Goal: Task Accomplishment & Management: Manage account settings

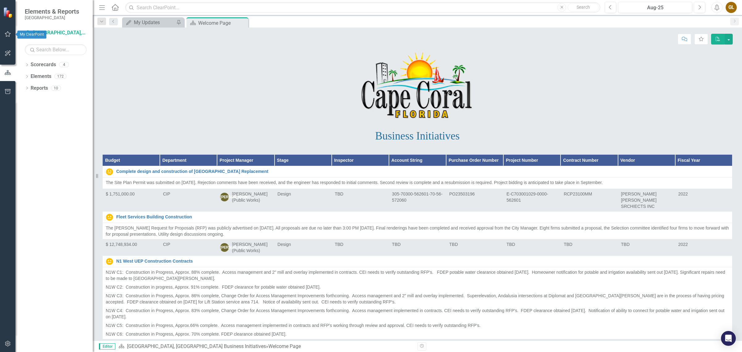
click at [9, 34] on icon "button" at bounding box center [8, 34] width 6 height 5
click at [151, 21] on div "My Updates" at bounding box center [154, 23] width 41 height 8
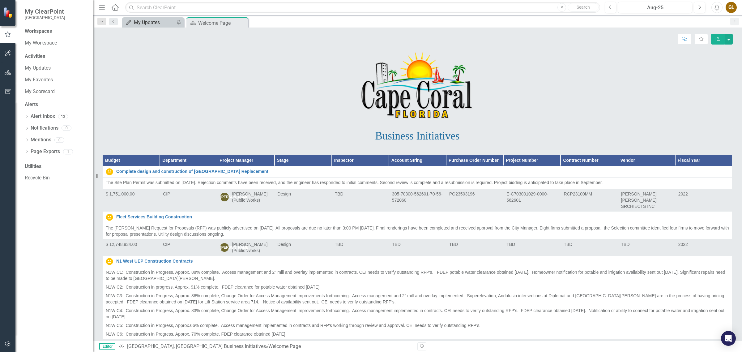
click at [149, 22] on div "My Updates" at bounding box center [154, 23] width 41 height 8
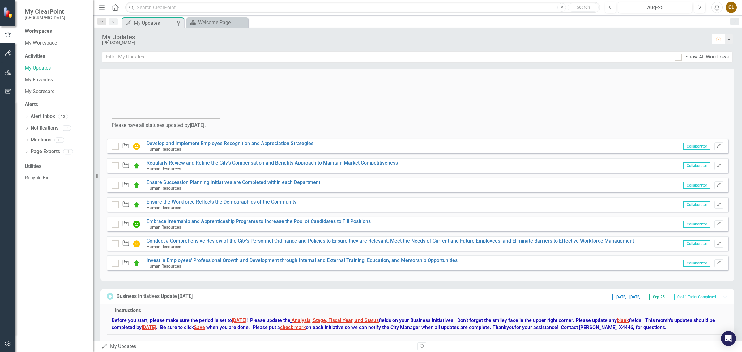
scroll to position [39, 0]
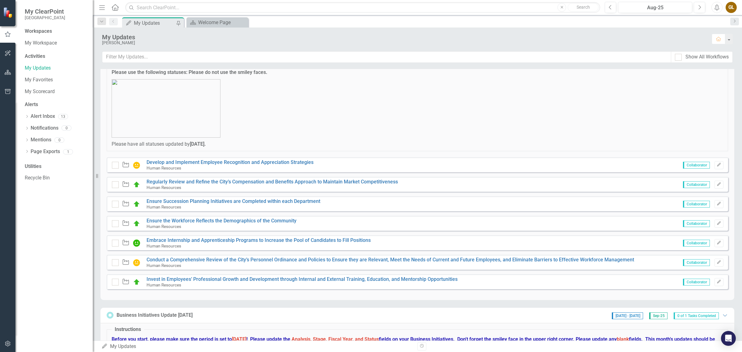
click at [138, 163] on img at bounding box center [136, 164] width 7 height 7
click at [201, 169] on div "Human Resources" at bounding box center [230, 168] width 167 height 6
click at [331, 161] on div "Waypoint Develop and Implement Employee Recognition and Appreciation Strategies…" at bounding box center [417, 164] width 621 height 15
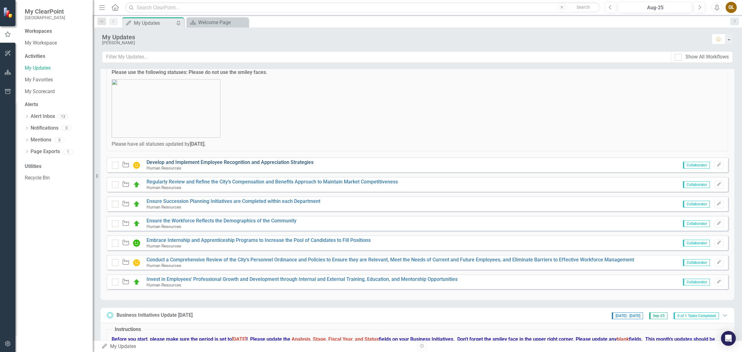
click at [160, 162] on link "Develop and Implement Employee Recognition and Appreciation Strategies" at bounding box center [230, 162] width 167 height 6
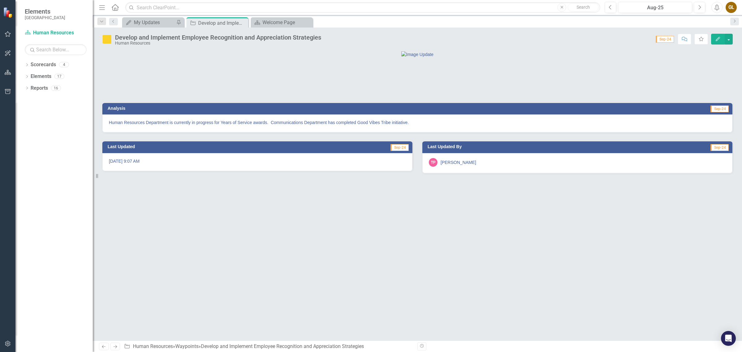
click at [101, 4] on icon "Menu" at bounding box center [102, 7] width 8 height 6
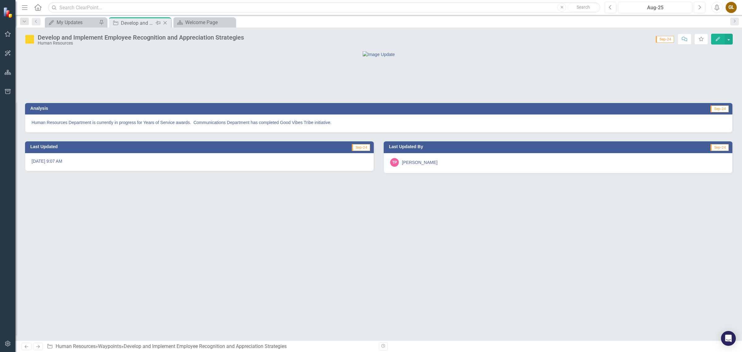
click at [165, 21] on icon "Close" at bounding box center [165, 22] width 6 height 5
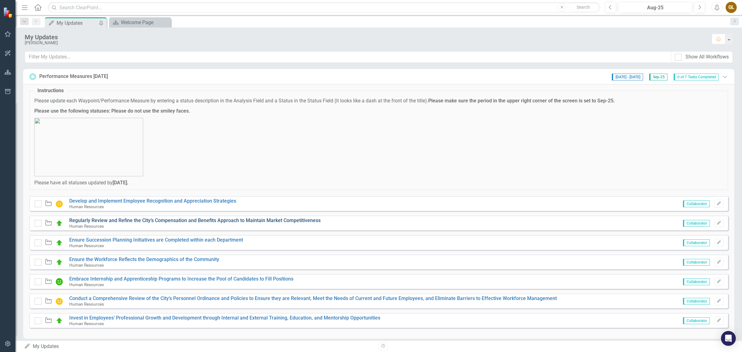
click at [129, 220] on link "Regularly Review and Refine the City’s Compensation and Benefits Approach to Ma…" at bounding box center [194, 220] width 251 height 6
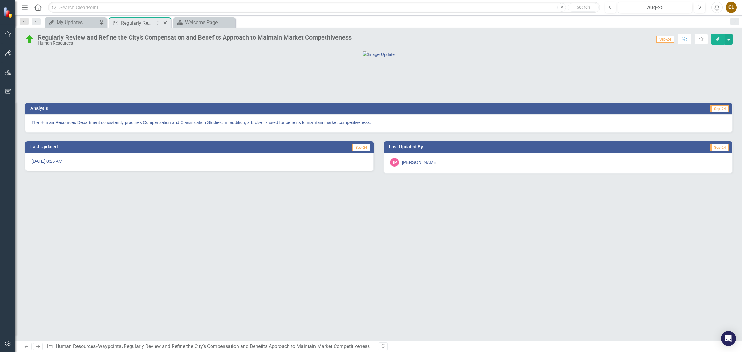
click at [166, 23] on icon "Close" at bounding box center [165, 22] width 6 height 5
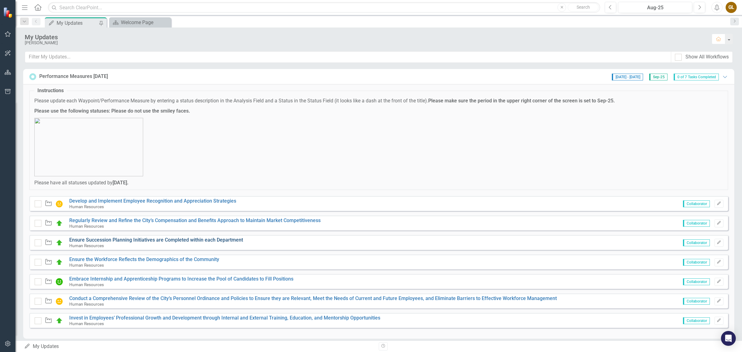
click at [118, 241] on link "Ensure Succession Planning Initiatives are Completed within each Department" at bounding box center [156, 240] width 174 height 6
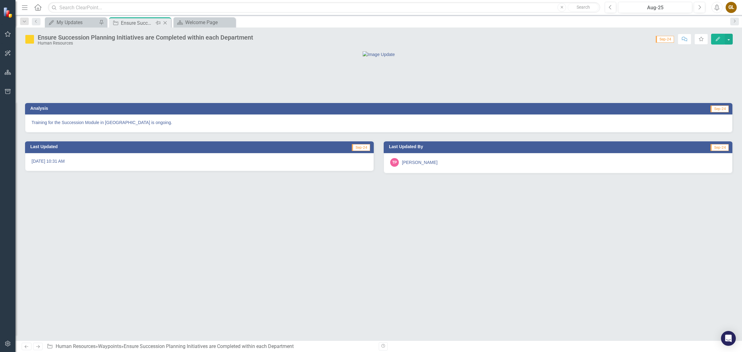
click at [166, 22] on icon at bounding box center [165, 22] width 3 height 3
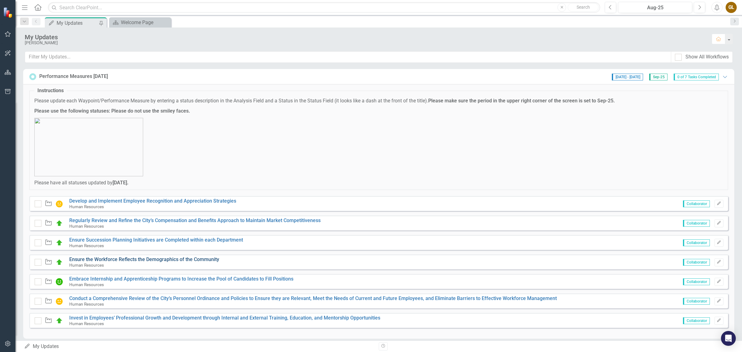
click at [115, 258] on link "Ensure the Workforce Reflects the Demographics of the Community" at bounding box center [144, 259] width 150 height 6
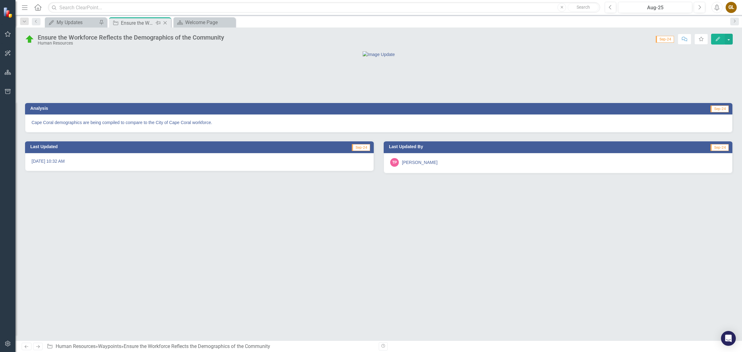
click at [164, 23] on icon "Close" at bounding box center [165, 22] width 6 height 5
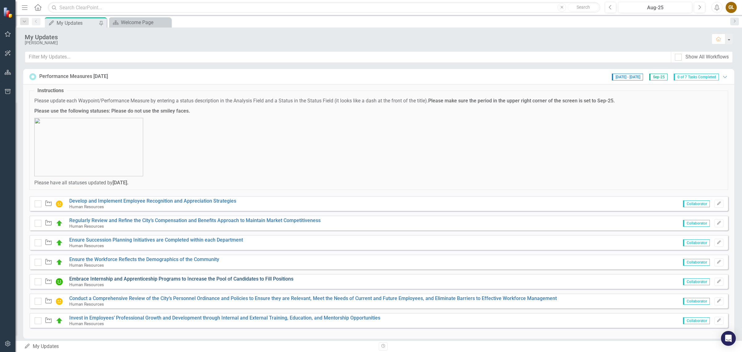
click at [151, 279] on link "Embrace Internship and Apprenticeship Programs to Increase the Pool of Candidat…" at bounding box center [181, 279] width 224 height 6
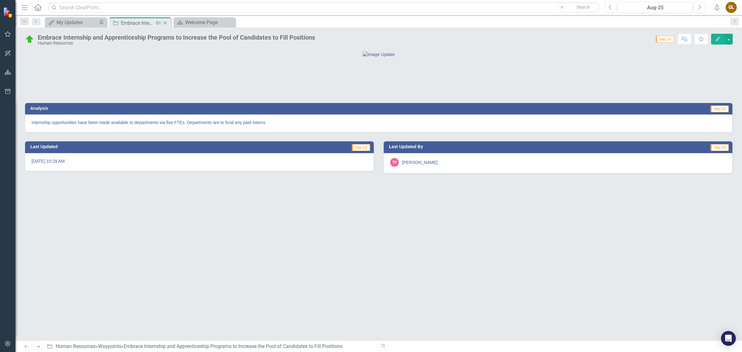
click at [165, 21] on icon "Close" at bounding box center [165, 22] width 6 height 5
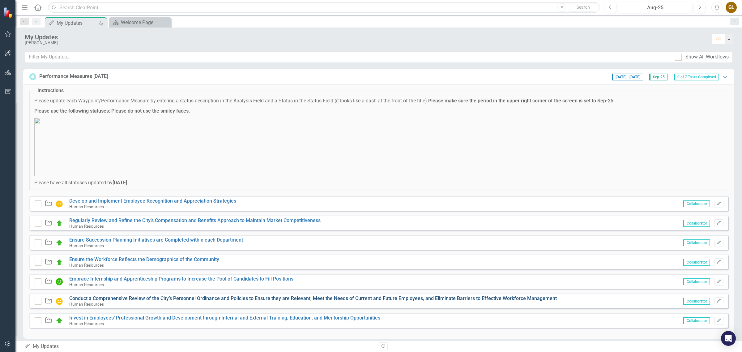
click at [152, 298] on link "Conduct a Comprehensive Review of the City’s Personnel Ordinance and Policies t…" at bounding box center [313, 298] width 488 height 6
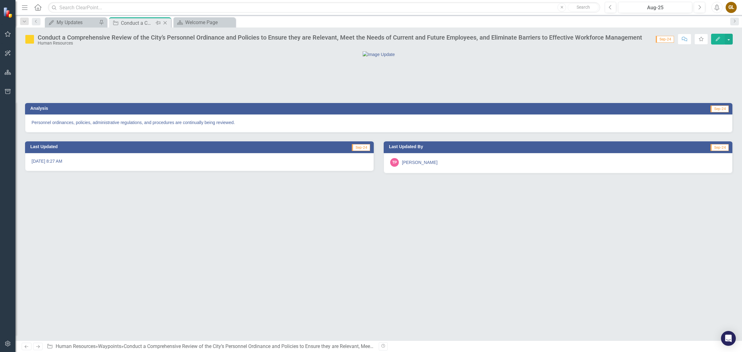
click at [165, 24] on icon "Close" at bounding box center [165, 22] width 6 height 5
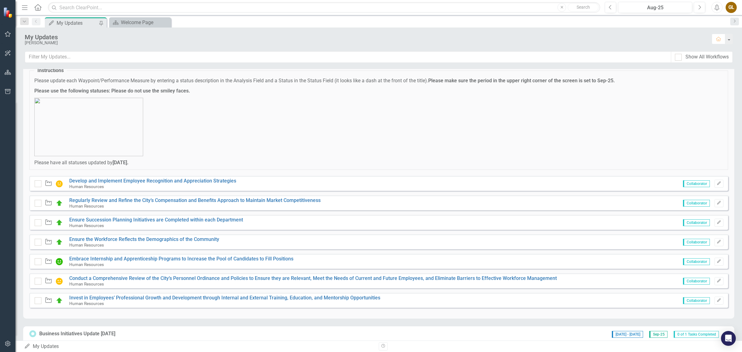
scroll to position [39, 0]
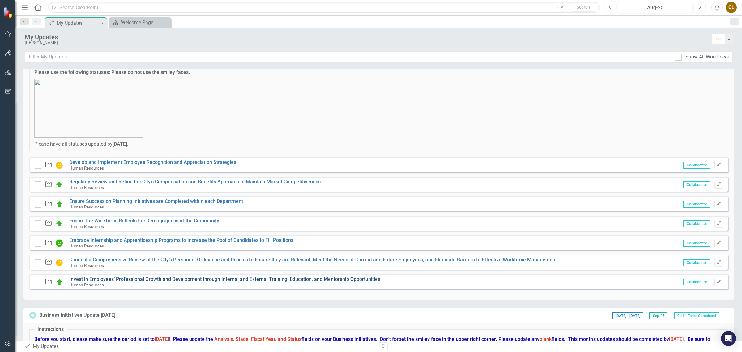
click at [138, 277] on link "Invest in Employees’ Professional Growth and Development through Internal and E…" at bounding box center [224, 279] width 311 height 6
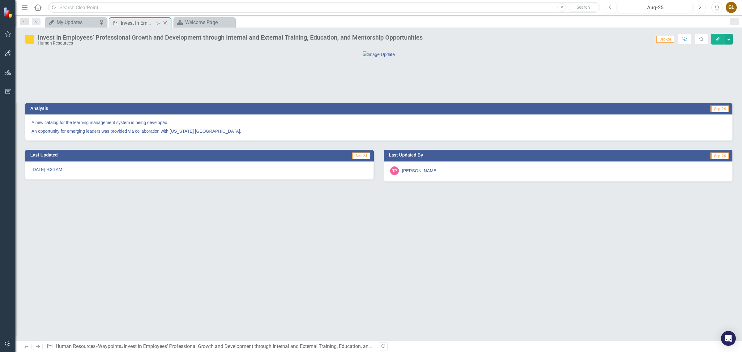
click at [166, 22] on icon "Close" at bounding box center [165, 22] width 6 height 5
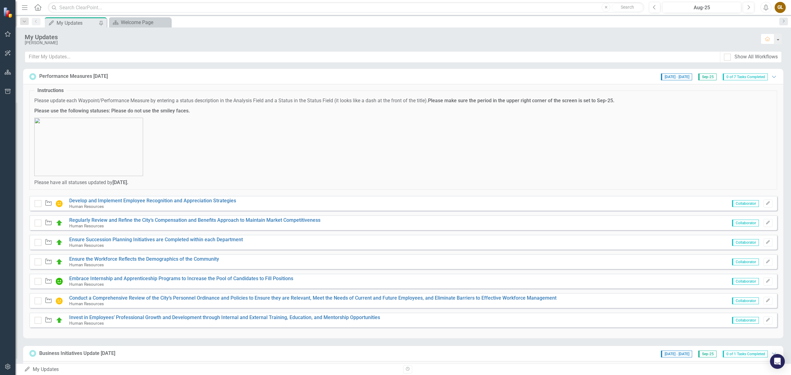
drag, startPoint x: 740, startPoint y: 1, endPoint x: 595, endPoint y: 23, distance: 146.0
click at [595, 23] on div "My Updates My Updates Pin Scorecard Welcome Page Close" at bounding box center [410, 22] width 733 height 10
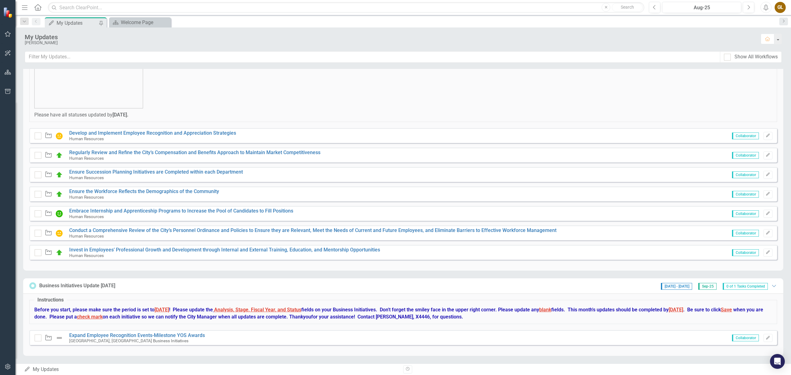
scroll to position [69, 0]
click at [696, 6] on div "Aug-25" at bounding box center [702, 7] width 75 height 7
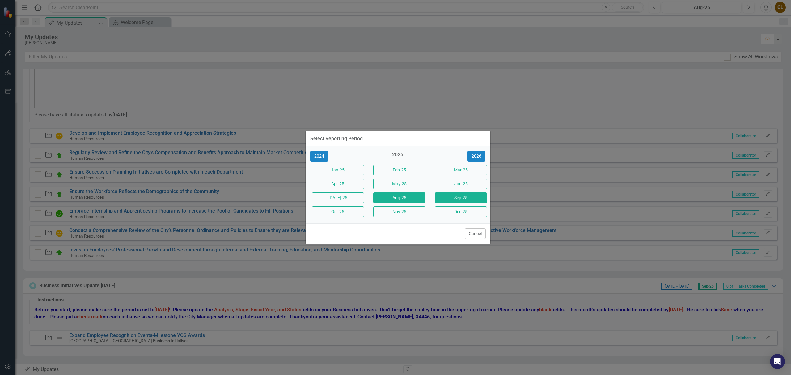
click at [457, 197] on button "Sep-25" at bounding box center [461, 198] width 52 height 11
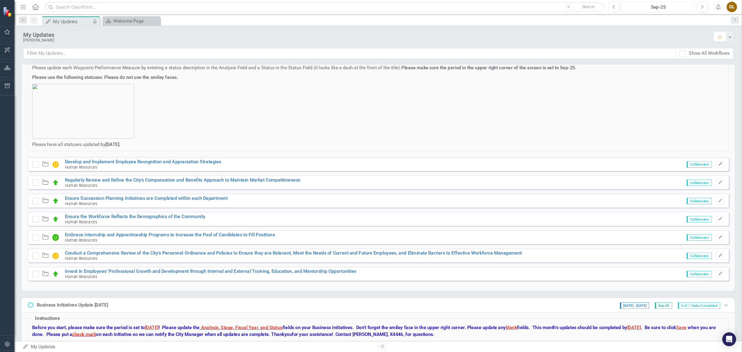
scroll to position [41, 0]
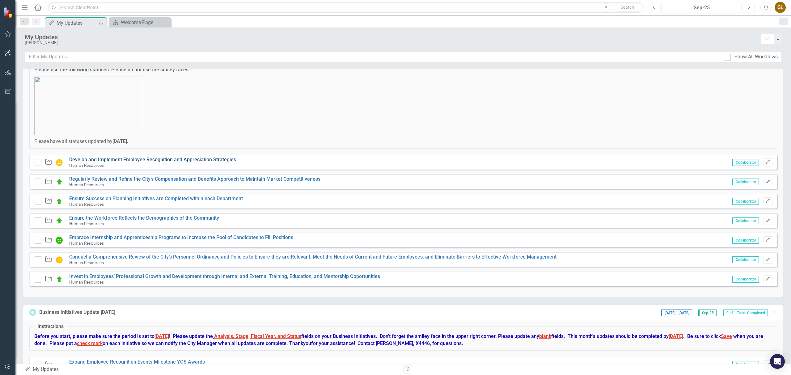
click at [138, 160] on link "Develop and Implement Employee Recognition and Appreciation Strategies" at bounding box center [152, 160] width 167 height 6
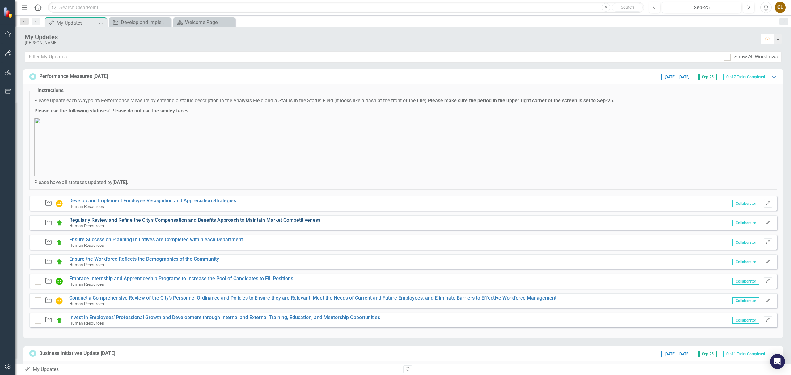
click at [132, 218] on link "Regularly Review and Refine the City’s Compensation and Benefits Approach to Ma…" at bounding box center [194, 220] width 251 height 6
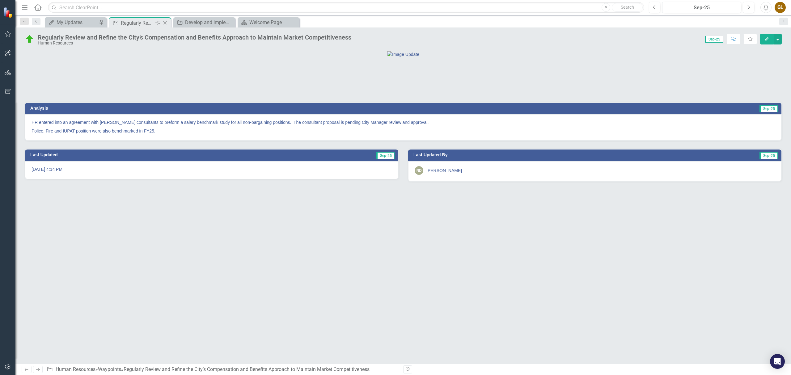
click at [166, 22] on icon "Close" at bounding box center [165, 22] width 6 height 5
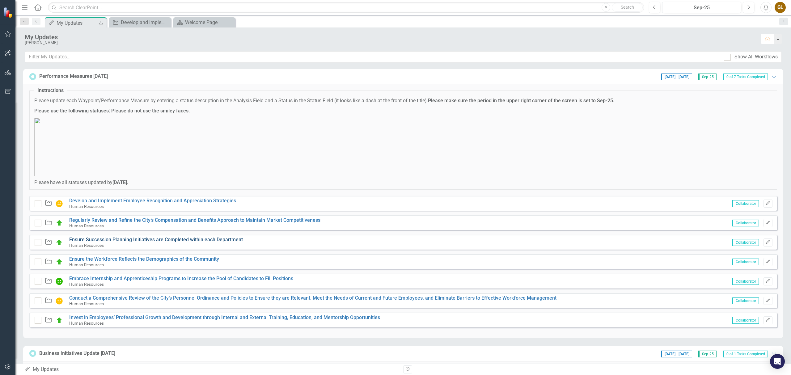
click at [146, 241] on link "Ensure Succession Planning Initiatives are Completed within each Department" at bounding box center [156, 240] width 174 height 6
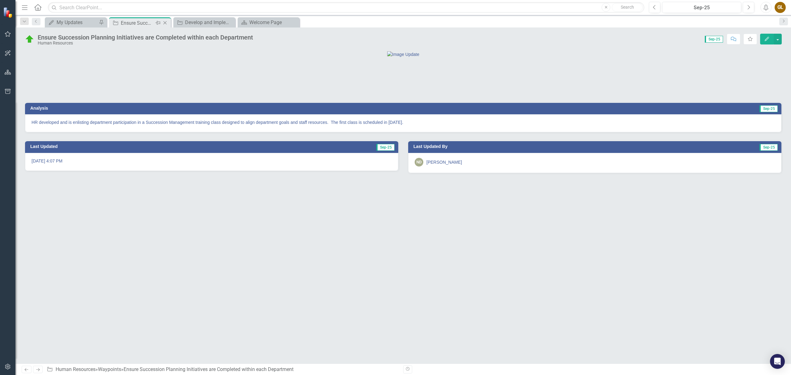
click at [166, 23] on icon "Close" at bounding box center [165, 22] width 6 height 5
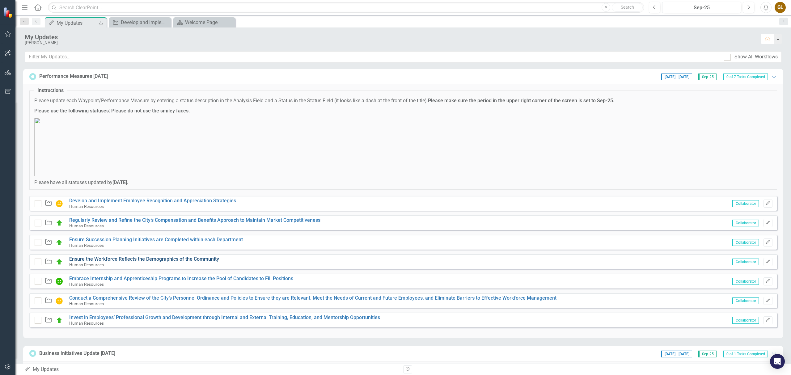
click at [130, 260] on link "Ensure the Workforce Reflects the Demographics of the Community" at bounding box center [144, 259] width 150 height 6
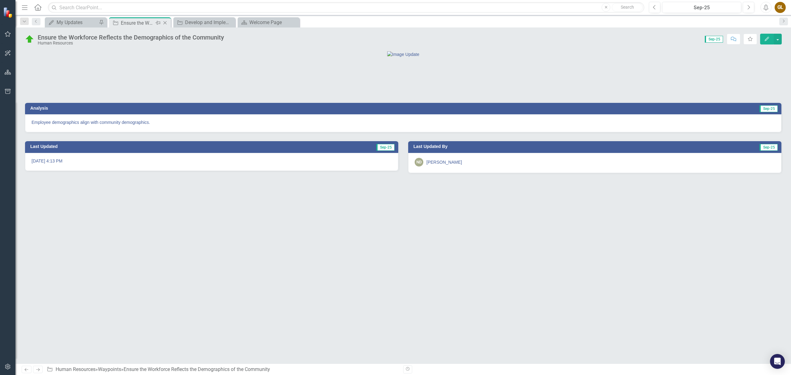
click at [166, 23] on icon "Close" at bounding box center [165, 22] width 6 height 5
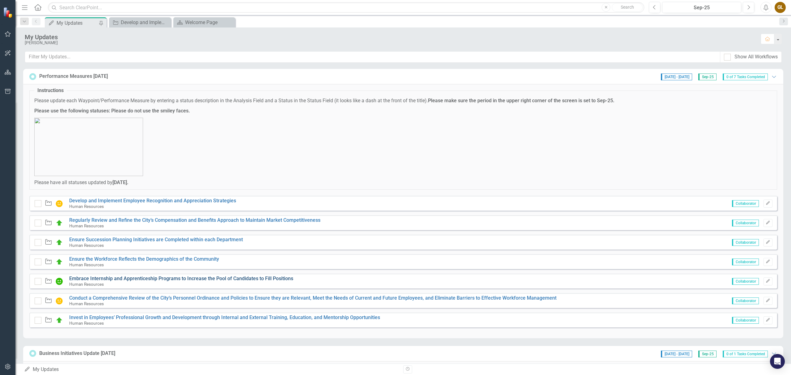
click at [118, 277] on link "Embrace Internship and Apprenticeship Programs to Increase the Pool of Candidat…" at bounding box center [181, 279] width 224 height 6
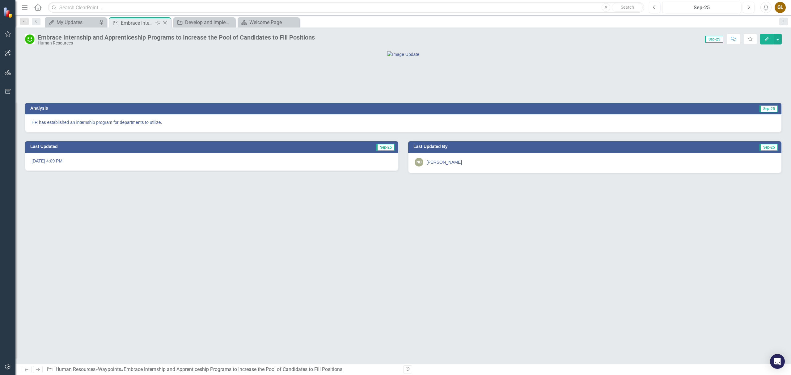
click at [165, 22] on icon "Close" at bounding box center [165, 22] width 6 height 5
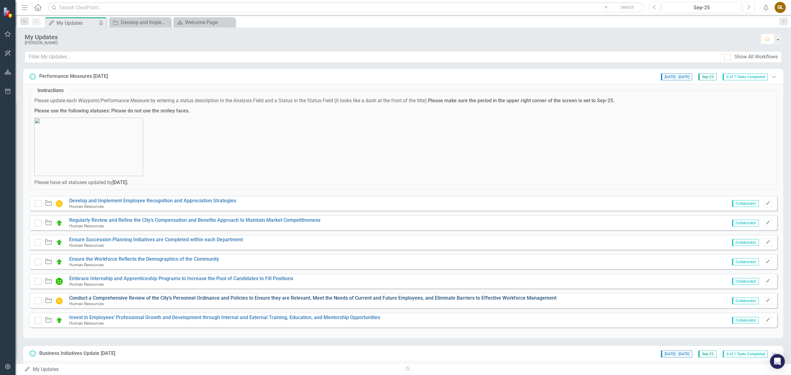
click at [134, 296] on link "Conduct a Comprehensive Review of the City’s Personnel Ordinance and Policies t…" at bounding box center [313, 298] width 488 height 6
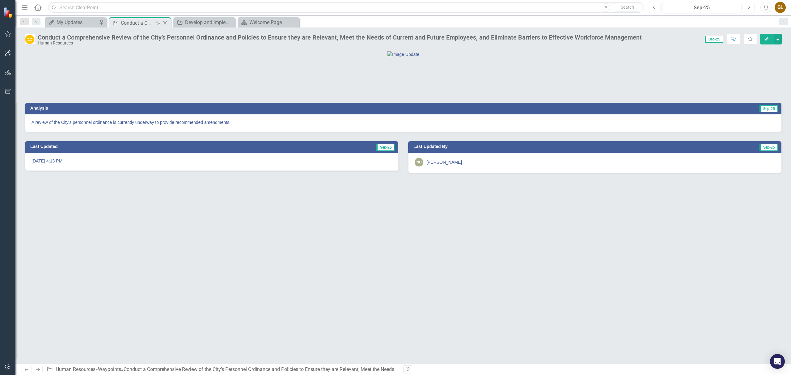
click at [166, 21] on icon "Close" at bounding box center [165, 22] width 6 height 5
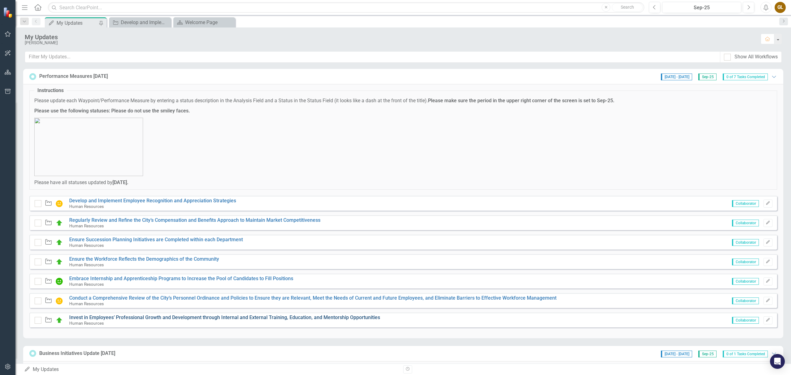
click at [149, 319] on link "Invest in Employees’ Professional Growth and Development through Internal and E…" at bounding box center [224, 318] width 311 height 6
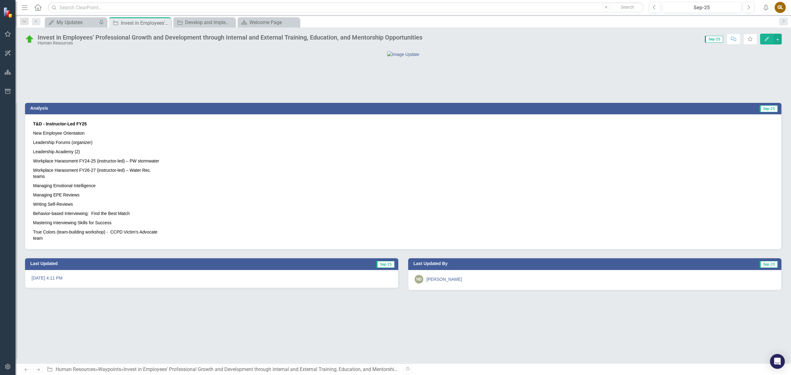
click at [742, 58] on div at bounding box center [403, 54] width 757 height 6
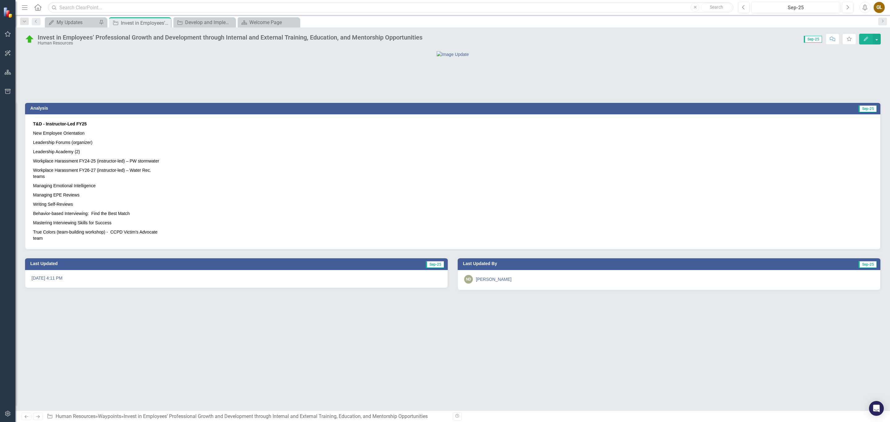
drag, startPoint x: 786, startPoint y: 0, endPoint x: 653, endPoint y: 49, distance: 141.2
click at [653, 49] on div "Invest in Employees’ Professional Growth and Development through Internal and E…" at bounding box center [452, 219] width 875 height 383
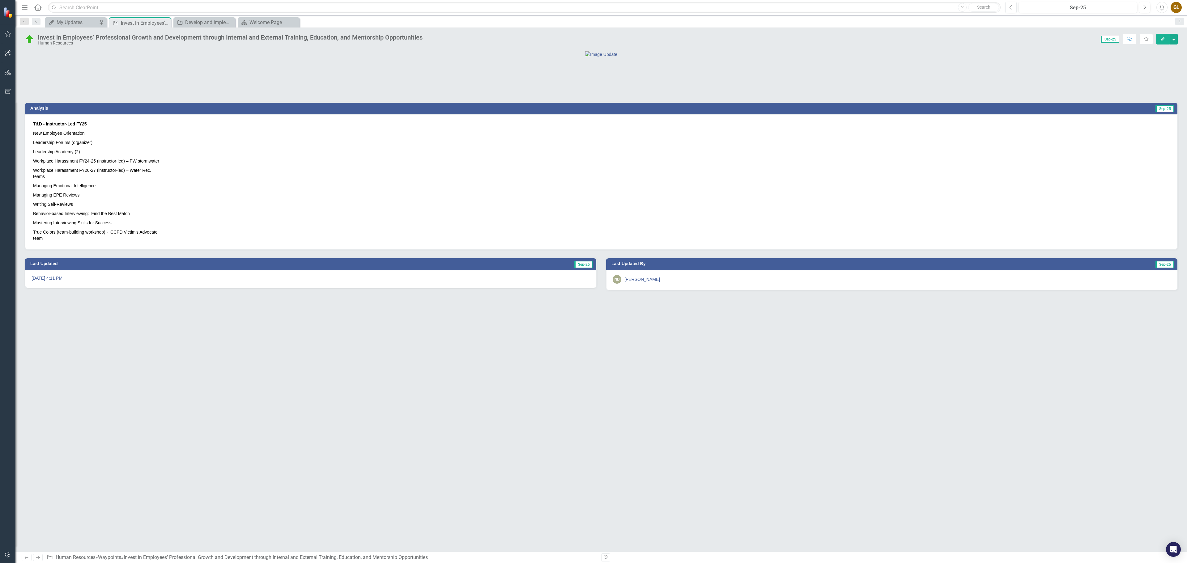
drag, startPoint x: 874, startPoint y: 1, endPoint x: 869, endPoint y: 68, distance: 66.9
click at [742, 58] on div at bounding box center [601, 54] width 1153 height 6
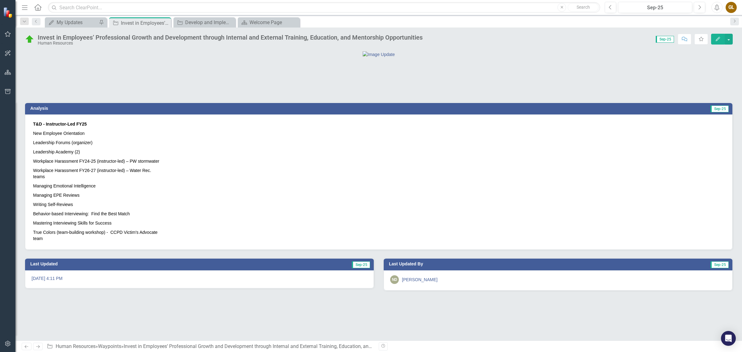
drag, startPoint x: 1114, startPoint y: 1, endPoint x: 568, endPoint y: 27, distance: 546.3
click at [568, 27] on div "My Updates My Updates Pin Waypoint Invest in Employees’ Professional Growth and…" at bounding box center [386, 22] width 684 height 10
click at [167, 23] on icon "Close" at bounding box center [165, 22] width 6 height 5
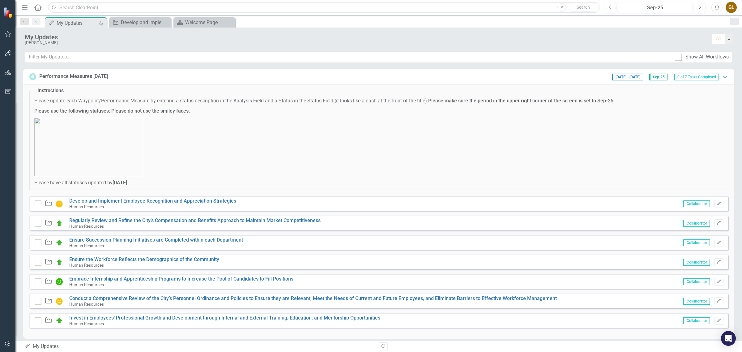
click at [59, 203] on img at bounding box center [59, 203] width 7 height 7
click at [100, 199] on link "Develop and Implement Employee Recognition and Appreciation Strategies" at bounding box center [152, 201] width 167 height 6
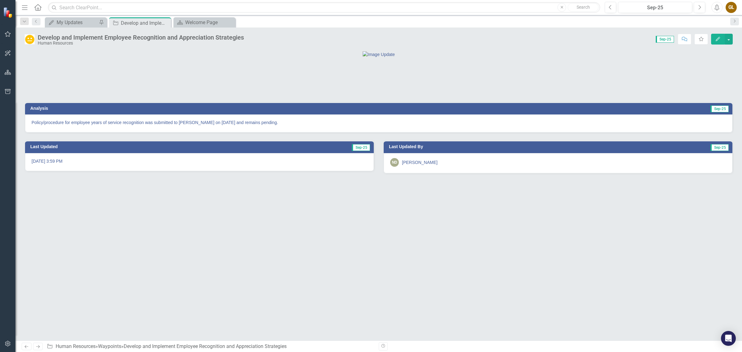
click at [32, 37] on img at bounding box center [30, 39] width 10 height 10
click at [29, 38] on img at bounding box center [30, 39] width 10 height 10
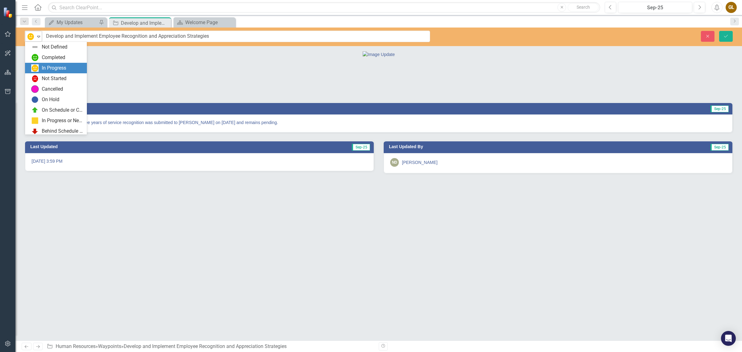
click at [37, 36] on icon at bounding box center [38, 37] width 3 height 2
click at [45, 105] on div "In Progress or Needs Work" at bounding box center [62, 108] width 41 height 7
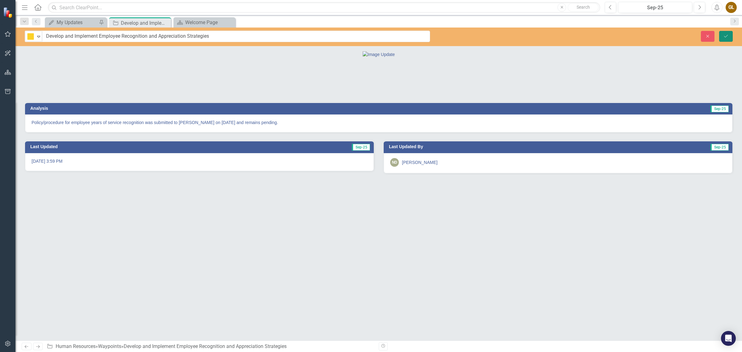
click at [725, 31] on button "Save" at bounding box center [726, 36] width 14 height 11
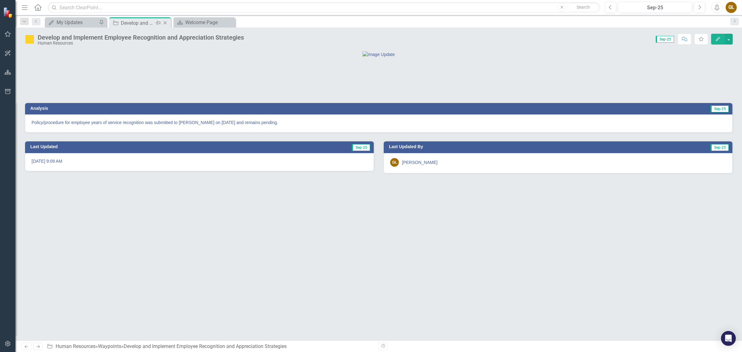
click at [164, 22] on icon at bounding box center [165, 22] width 3 height 3
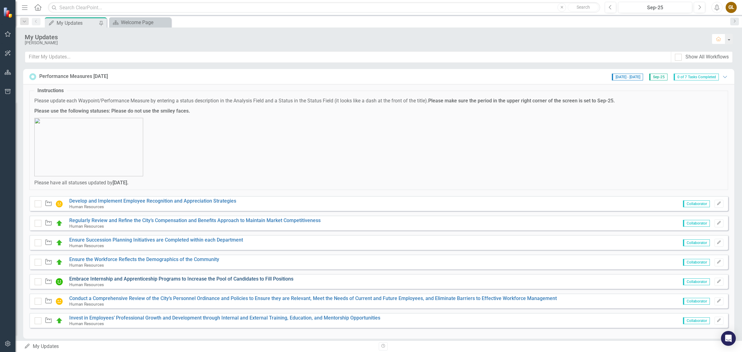
click at [99, 278] on link "Embrace Internship and Apprenticeship Programs to Increase the Pool of Candidat…" at bounding box center [181, 279] width 224 height 6
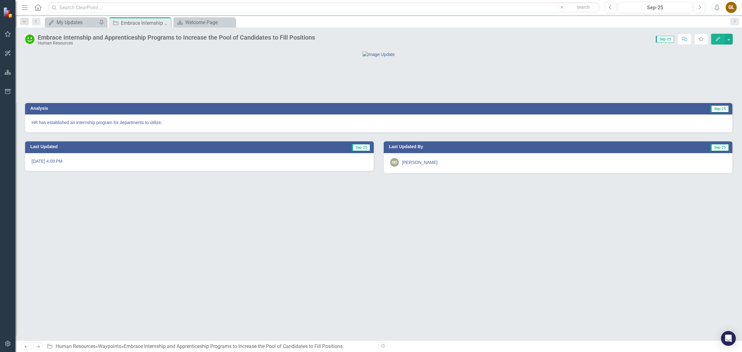
click at [27, 37] on img at bounding box center [30, 39] width 10 height 10
click at [28, 37] on img at bounding box center [30, 39] width 10 height 10
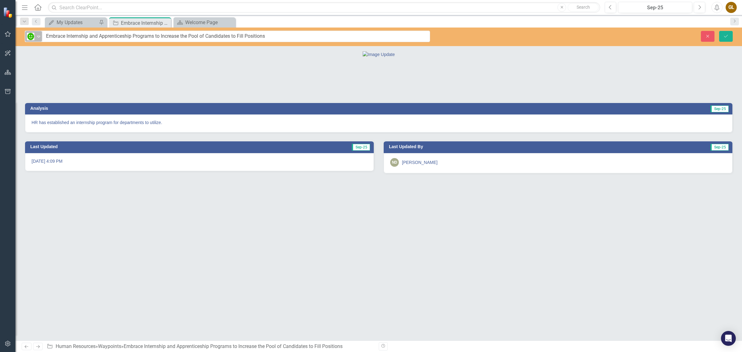
click at [37, 35] on icon "Expand" at bounding box center [39, 36] width 6 height 5
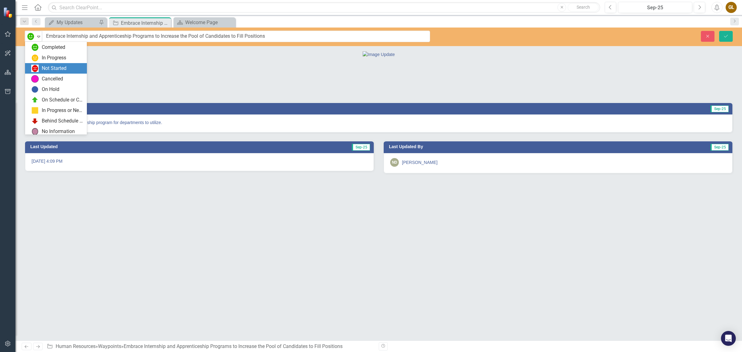
scroll to position [12, 0]
click at [57, 97] on div "On Schedule or Complete" at bounding box center [62, 97] width 41 height 7
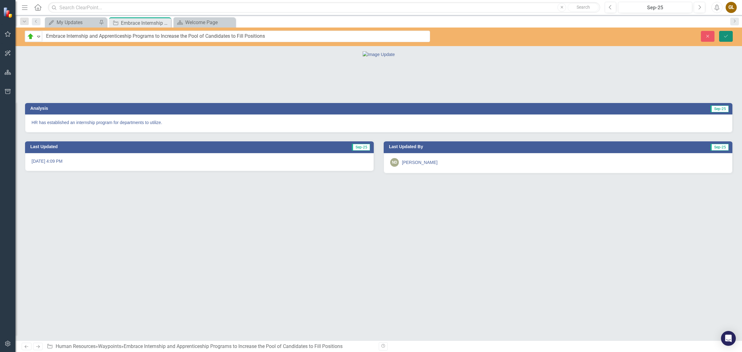
click at [726, 33] on button "Save" at bounding box center [726, 36] width 14 height 11
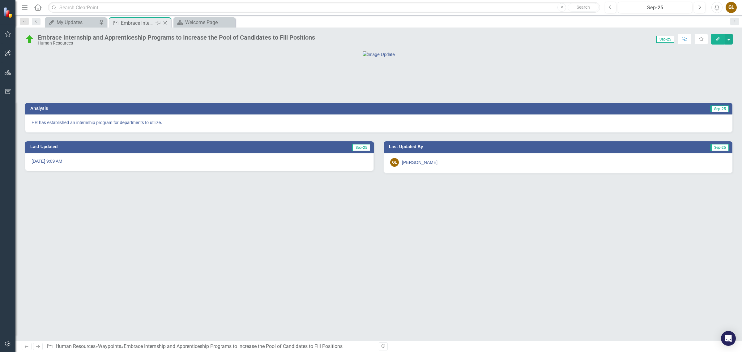
click at [164, 21] on icon "Close" at bounding box center [165, 22] width 6 height 5
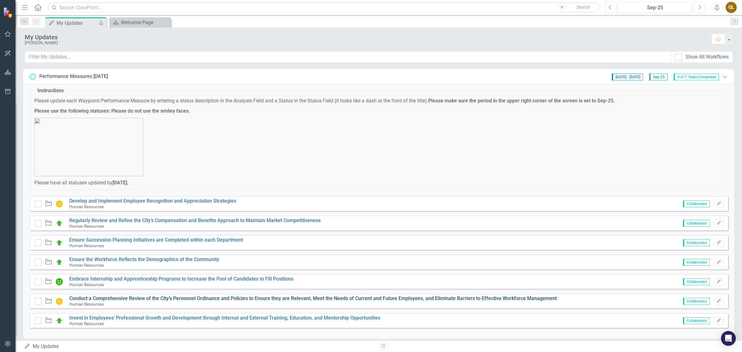
click at [136, 296] on link "Conduct a Comprehensive Review of the City’s Personnel Ordinance and Policies t…" at bounding box center [313, 298] width 488 height 6
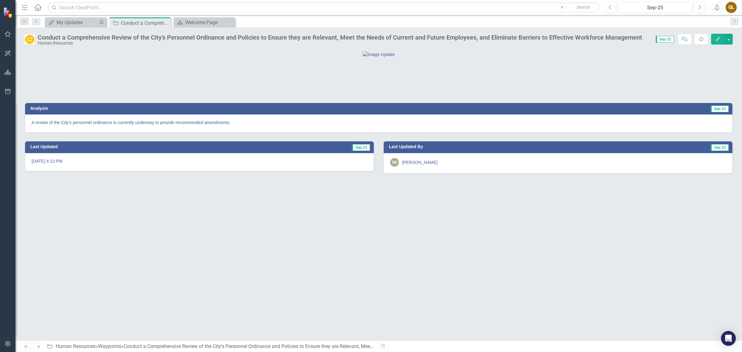
click at [30, 37] on img at bounding box center [30, 39] width 10 height 10
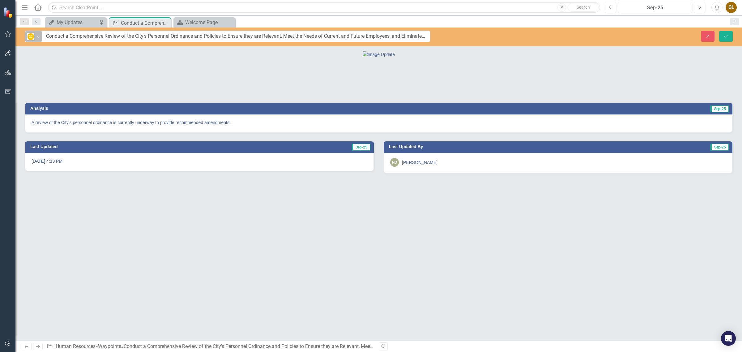
click at [37, 37] on icon "Expand" at bounding box center [39, 36] width 6 height 5
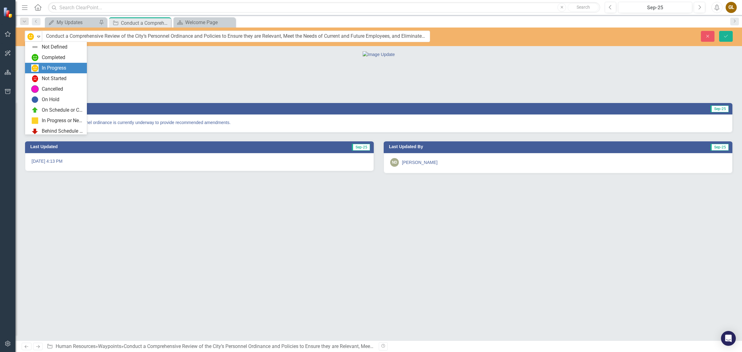
scroll to position [12, 0]
click at [38, 105] on img at bounding box center [34, 108] width 7 height 7
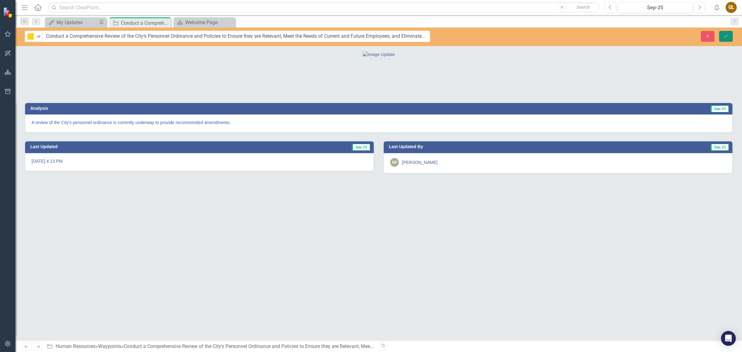
click at [727, 36] on icon "Save" at bounding box center [726, 36] width 6 height 4
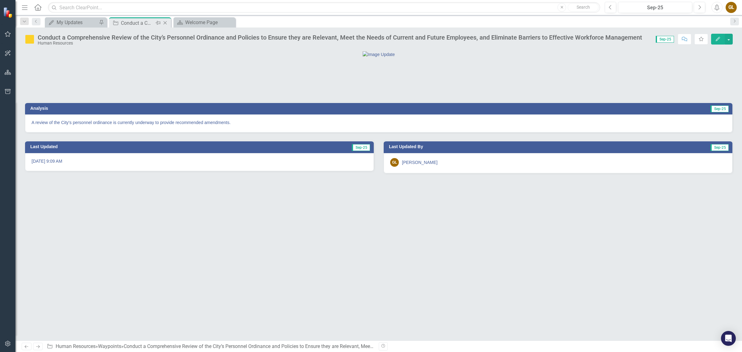
click at [164, 21] on icon "Close" at bounding box center [165, 22] width 6 height 5
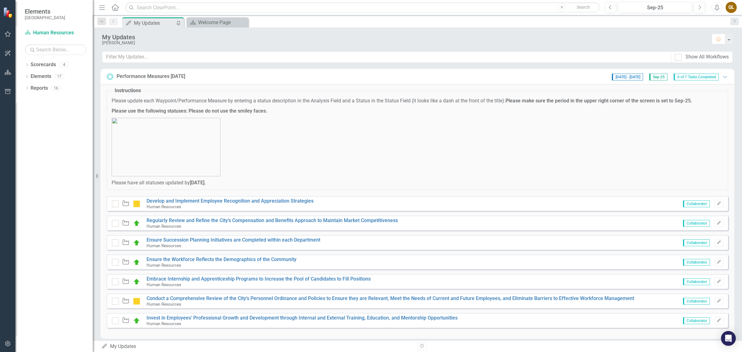
click at [96, 5] on div "Resize" at bounding box center [95, 176] width 5 height 352
click at [103, 6] on icon "Menu" at bounding box center [102, 7] width 8 height 6
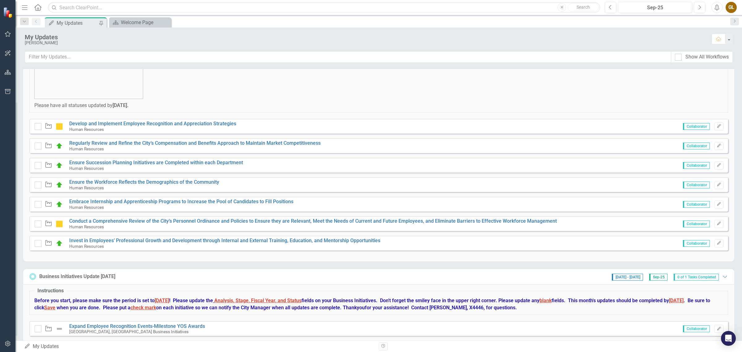
scroll to position [77, 0]
